Goal: Information Seeking & Learning: Learn about a topic

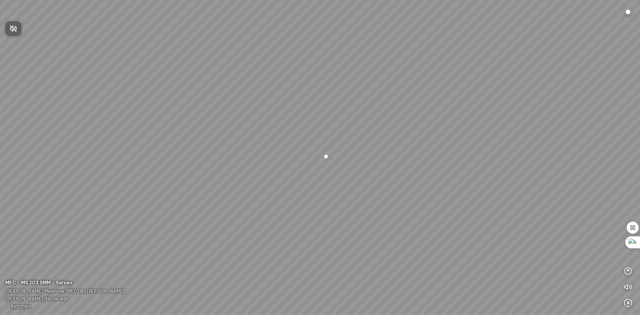
click at [627, 12] on div at bounding box center [320, 157] width 640 height 315
click at [631, 15] on img at bounding box center [628, 12] width 8 height 8
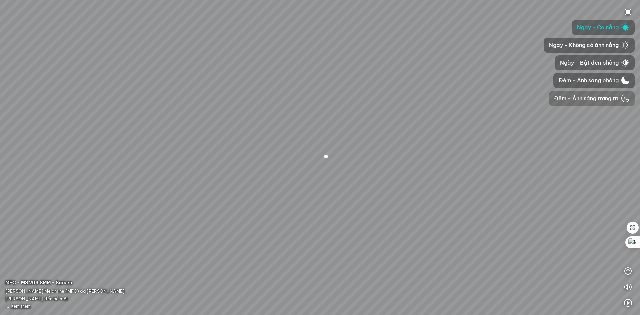
click at [598, 95] on span "Đêm - Ánh sáng trang trí" at bounding box center [586, 98] width 65 height 8
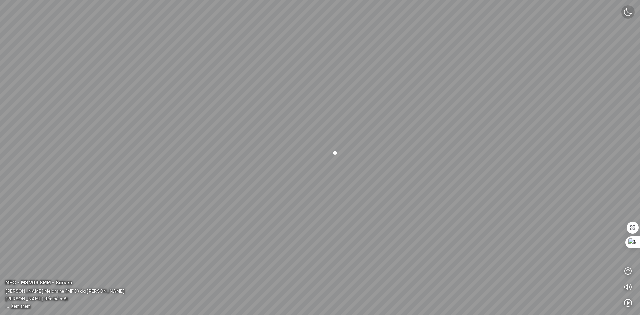
click at [625, 13] on img at bounding box center [628, 12] width 8 height 8
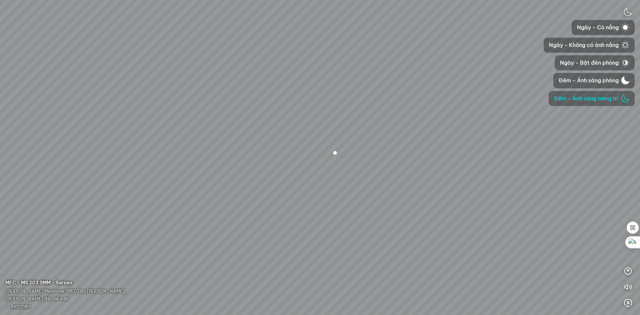
click at [610, 24] on span "Ngày - Có nắng" at bounding box center [598, 27] width 42 height 8
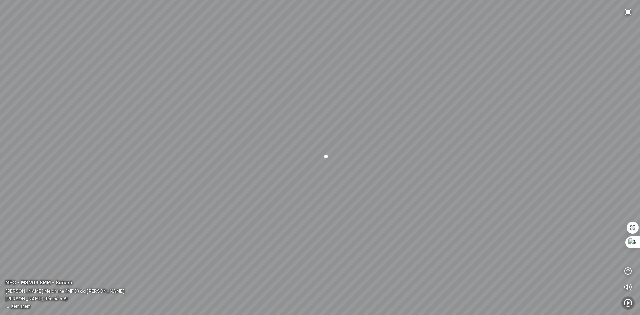
click at [628, 303] on icon "button" at bounding box center [628, 303] width 8 height 8
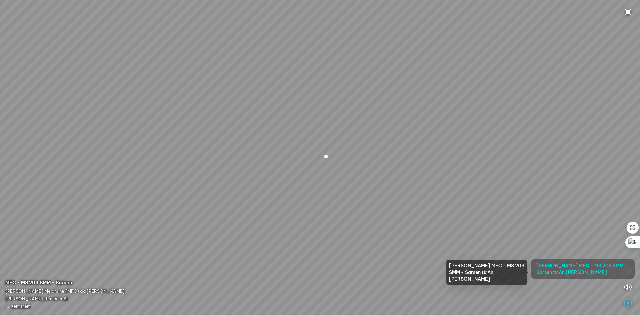
click at [581, 274] on span "[PERSON_NAME] MFC - MS 203 SMM - Sarsen từ An [PERSON_NAME]" at bounding box center [583, 268] width 93 height 13
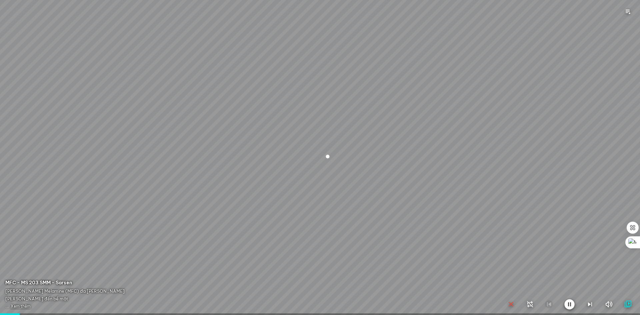
click at [512, 305] on icon "button" at bounding box center [511, 305] width 8 height 8
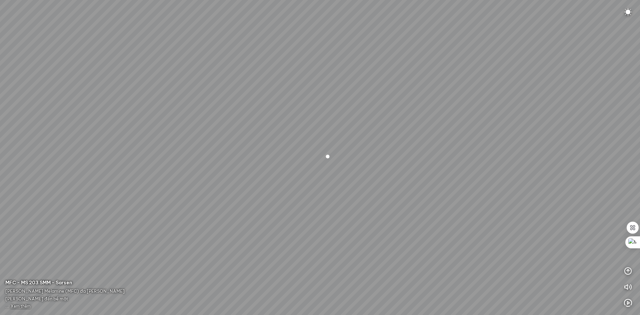
click at [22, 304] on span "Xem thêm" at bounding box center [21, 306] width 20 height 5
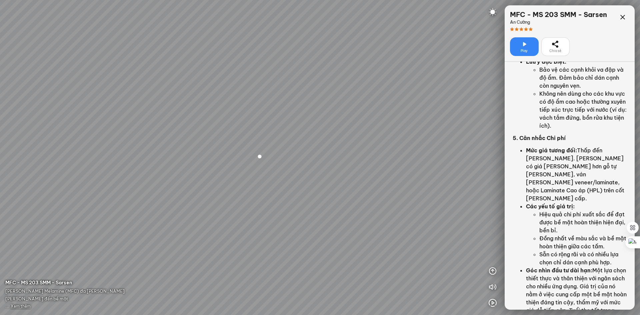
scroll to position [1188, 0]
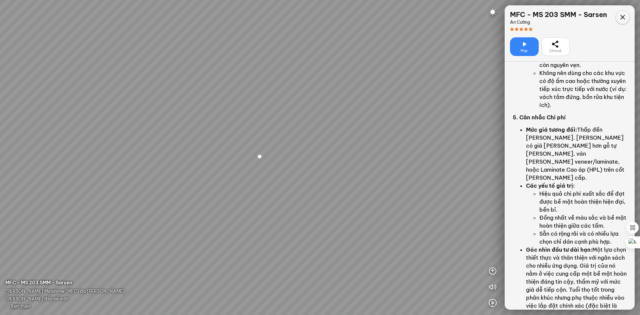
click at [623, 15] on icon at bounding box center [623, 17] width 8 height 8
